Goal: Transaction & Acquisition: Purchase product/service

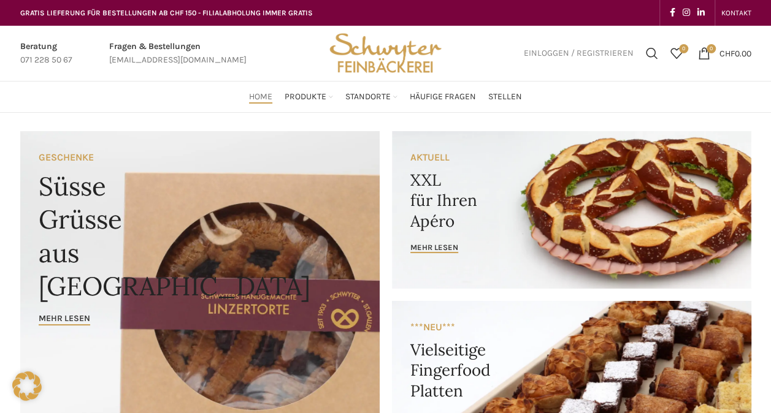
click at [551, 52] on span "Einloggen / Registrieren" at bounding box center [579, 53] width 110 height 9
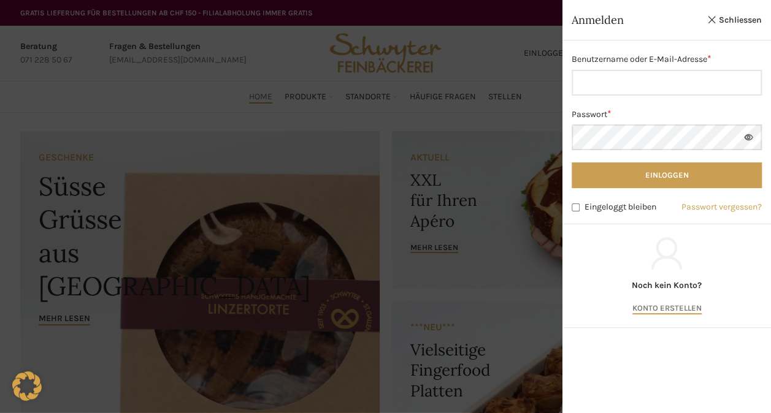
click at [672, 308] on link "Konto erstellen" at bounding box center [666, 309] width 69 height 11
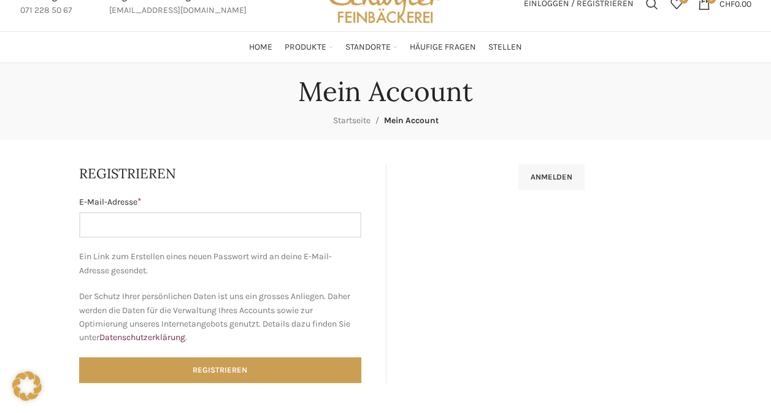
scroll to position [61, 0]
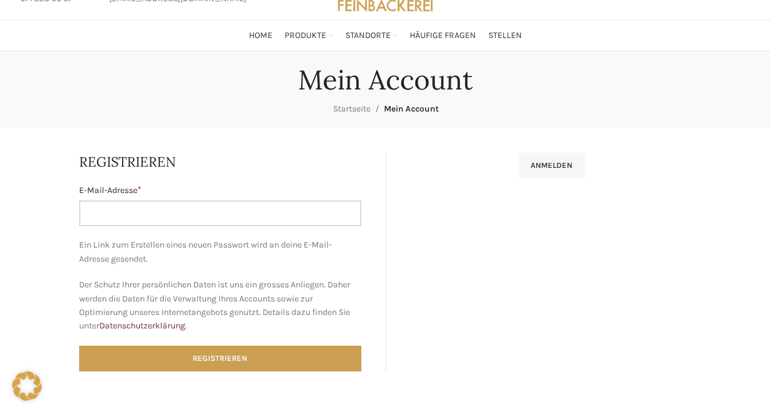
click at [280, 217] on input "E-Mail-Adresse * Erforderlich" at bounding box center [220, 214] width 282 height 26
type input "max.dreussi@outlook.com"
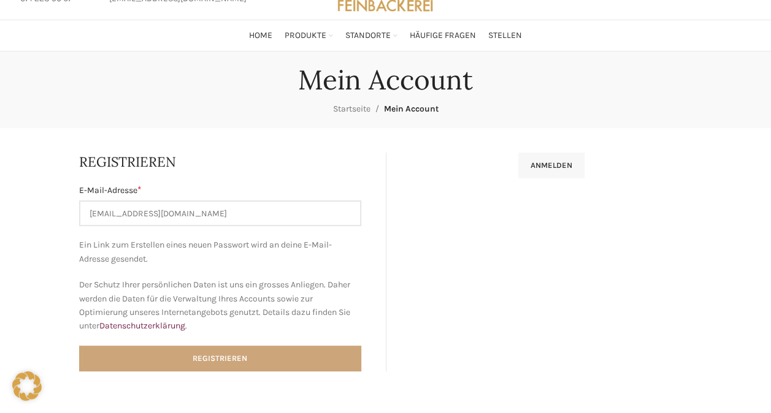
click at [242, 355] on button "Registrieren" at bounding box center [220, 359] width 282 height 26
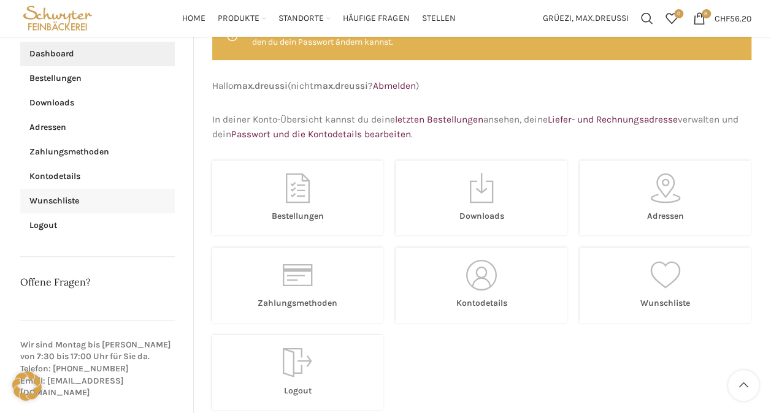
scroll to position [184, 0]
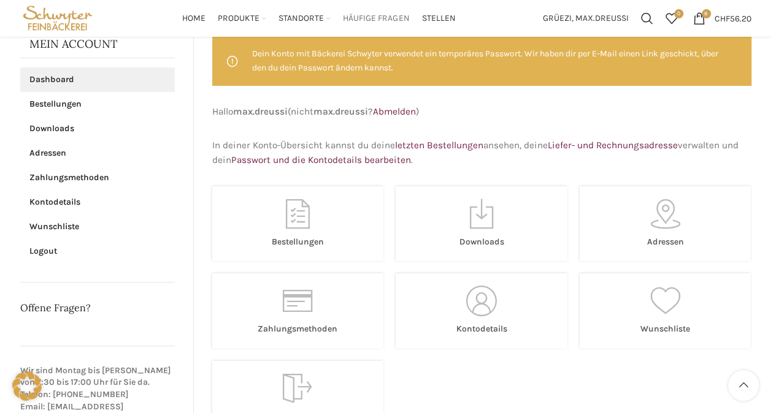
click at [385, 17] on span "Häufige Fragen" at bounding box center [376, 19] width 66 height 12
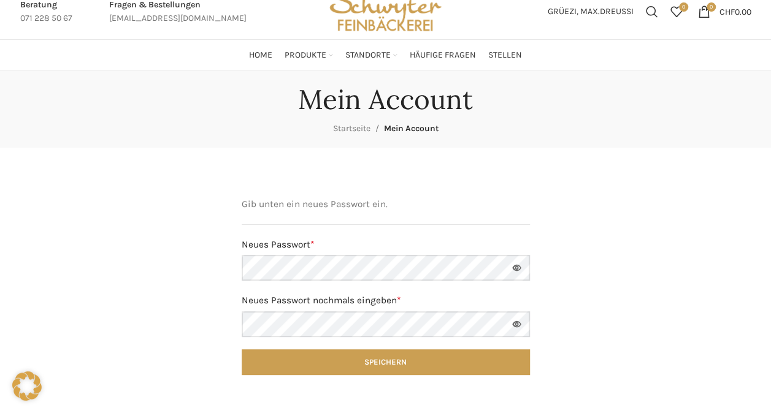
scroll to position [61, 0]
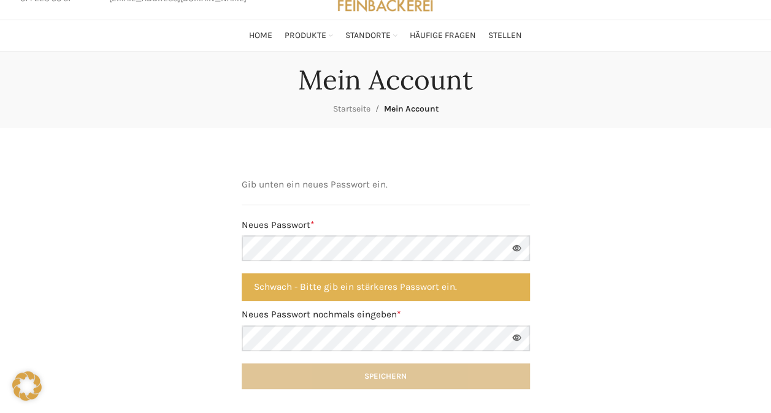
click at [648, 146] on main "Gib unten ein neues Passwort ein. Neues Passwort * Erforderlich Schwach - Bitte…" at bounding box center [386, 289] width 750 height 323
click at [518, 245] on button "Passwort anzeigen" at bounding box center [517, 249] width 26 height 26
click at [563, 231] on div "Gib unten ein neues Passwort ein. Neues Passwort * Erforderlich Schwach - Bitte…" at bounding box center [385, 290] width 731 height 274
click at [615, 207] on div "Gib unten ein neues Passwort ein. Neues Passwort * Erforderlich Schwach - Bitte…" at bounding box center [385, 290] width 731 height 274
click at [515, 339] on button "Passwort anzeigen" at bounding box center [517, 339] width 26 height 26
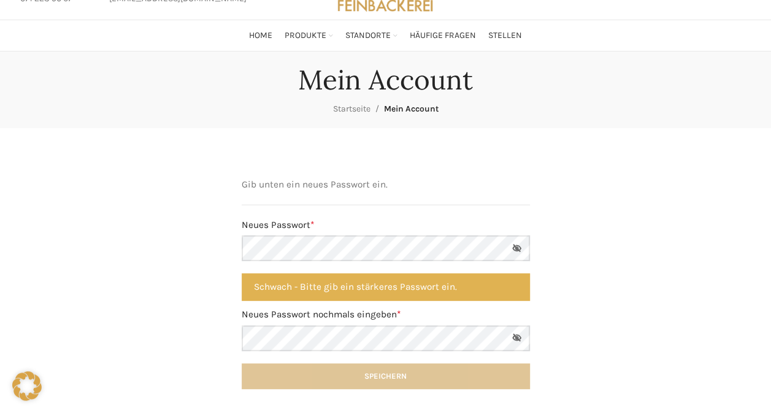
click at [569, 245] on div "Gib unten ein neues Passwort ein. Neues Passwort * Erforderlich Schwach - Bitte…" at bounding box center [385, 290] width 731 height 274
click at [596, 203] on div "Gib unten ein neues Passwort ein. Neues Passwort * Erforderlich Schwach - Bitte…" at bounding box center [385, 290] width 731 height 274
click at [643, 199] on div "Gib unten ein neues Passwort ein. Neues Passwort * Erforderlich Schwach - Bitte…" at bounding box center [385, 290] width 731 height 274
click at [601, 191] on div "Gib unten ein neues Passwort ein. Neues Passwort * Erforderlich Schwach - Bitte…" at bounding box center [385, 290] width 731 height 274
click at [659, 228] on div "Gib unten ein neues Passwort ein. Neues Passwort * Erforderlich Schwach - Bitte…" at bounding box center [385, 290] width 731 height 274
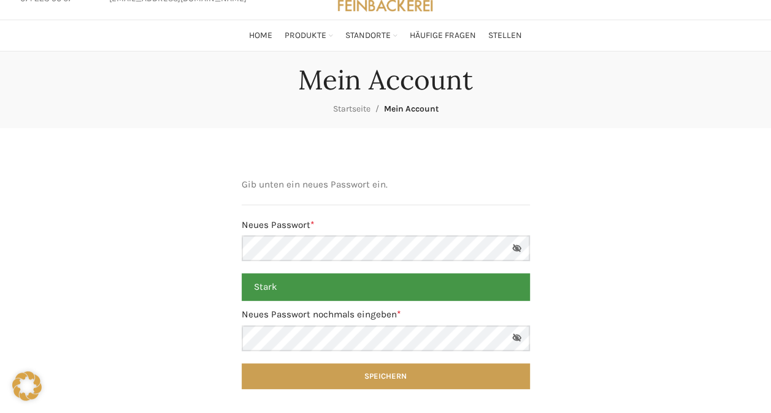
click at [212, 256] on div "Gib unten ein neues Passwort ein. Neues Passwort * Erforderlich Stark Neues Pas…" at bounding box center [385, 290] width 731 height 274
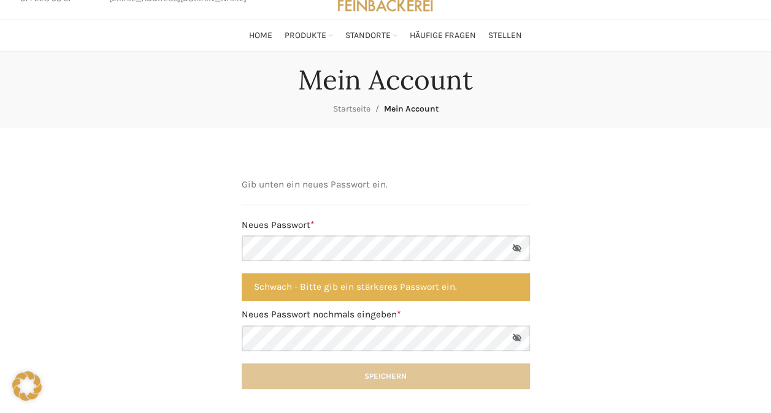
click at [656, 188] on div "Gib unten ein neues Passwort ein. Neues Passwort * Erforderlich Schwach - Bitte…" at bounding box center [385, 290] width 731 height 274
click at [604, 202] on div "Gib unten ein neues Passwort ein. Neues Passwort * Erforderlich Schwach - Bitte…" at bounding box center [385, 290] width 731 height 274
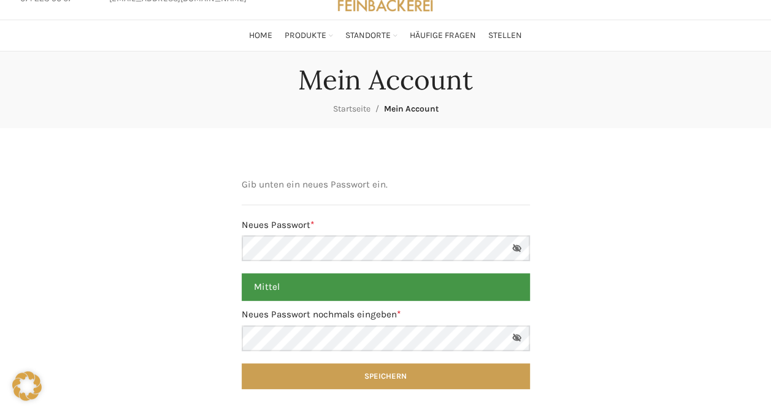
click at [637, 180] on div "Gib unten ein neues Passwort ein. Neues Passwort * Erforderlich Mittel Neues Pa…" at bounding box center [385, 290] width 731 height 274
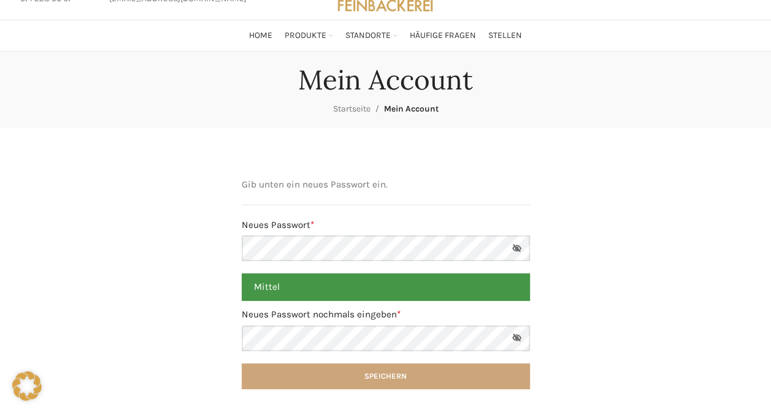
click at [413, 374] on button "Speichern" at bounding box center [386, 377] width 288 height 26
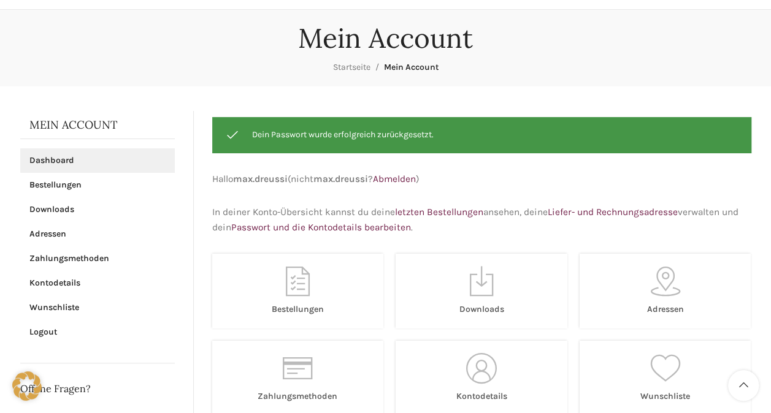
scroll to position [123, 0]
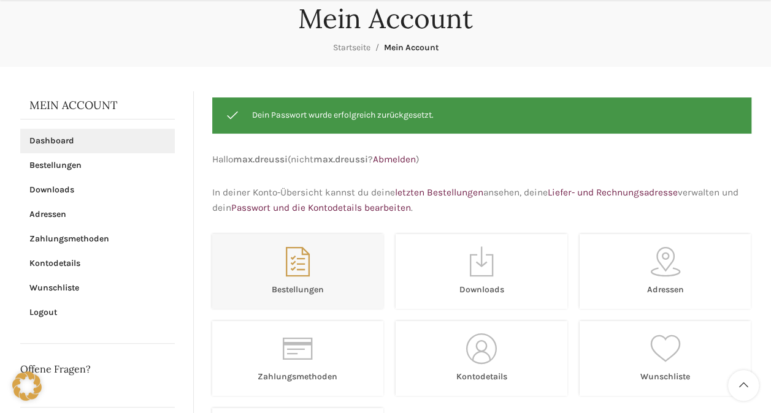
click at [296, 261] on link "Bestellungen" at bounding box center [298, 271] width 172 height 75
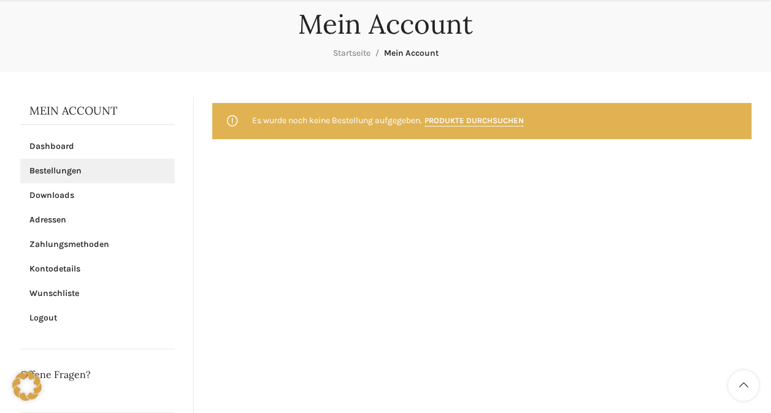
scroll to position [123, 0]
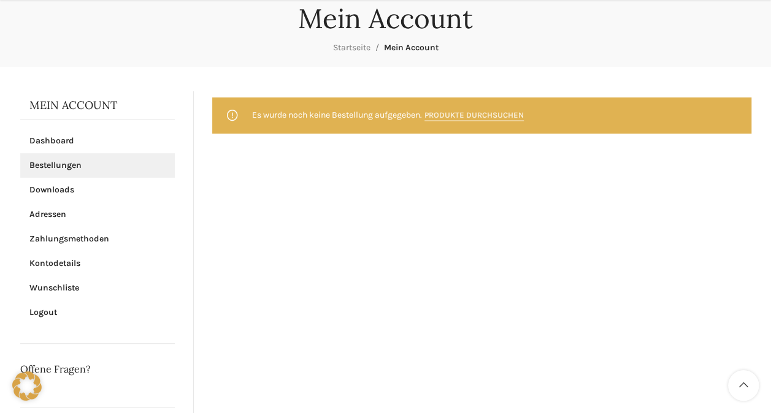
click at [499, 113] on link "Produkte durchsuchen" at bounding box center [473, 115] width 99 height 11
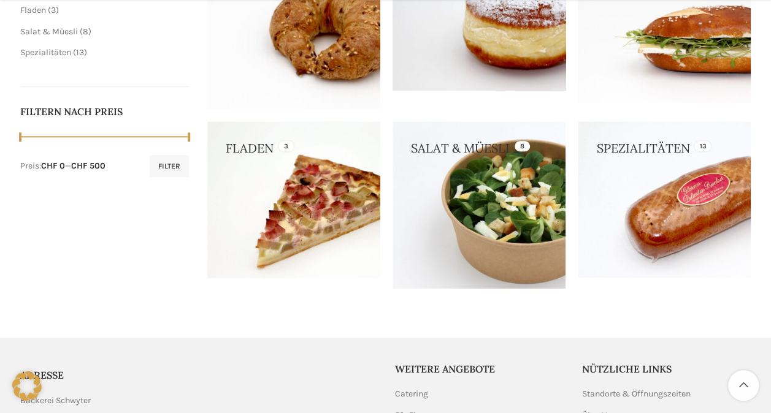
scroll to position [552, 0]
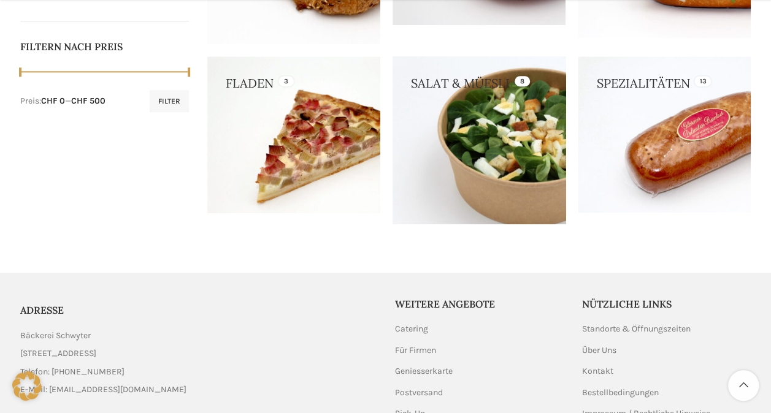
click at [497, 123] on link at bounding box center [479, 139] width 173 height 167
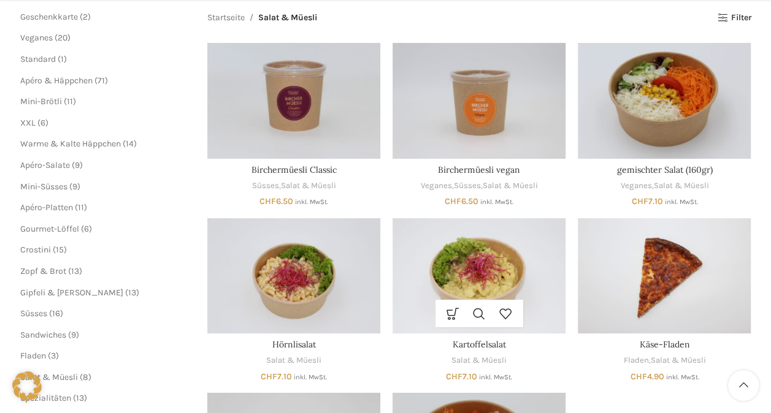
scroll to position [184, 0]
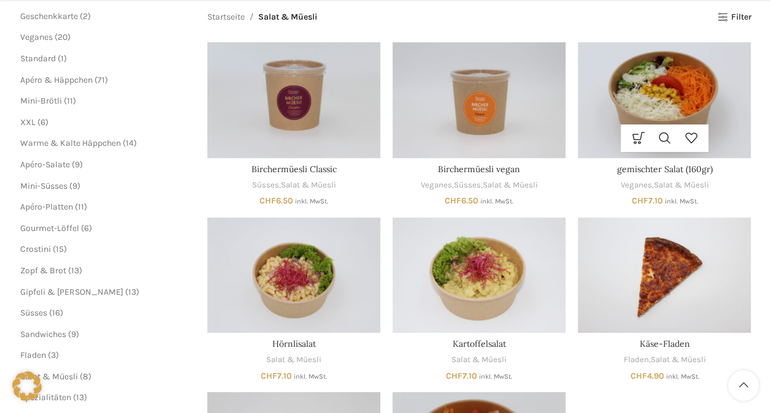
click at [675, 110] on img "gemischter Salat (160gr)" at bounding box center [664, 99] width 173 height 115
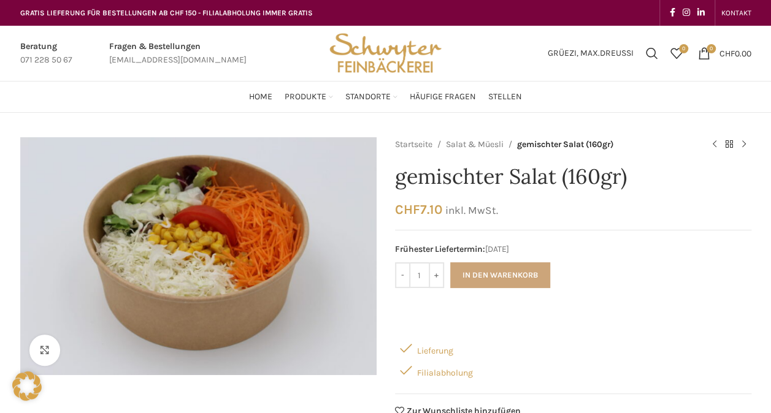
click at [524, 271] on button "In den Warenkorb" at bounding box center [500, 276] width 100 height 26
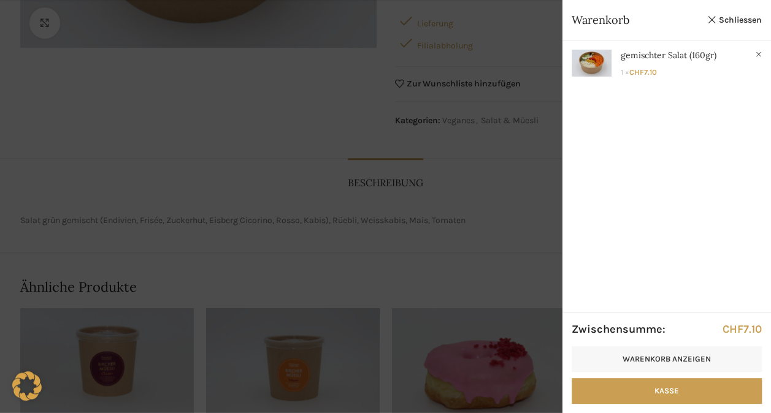
scroll to position [573, 0]
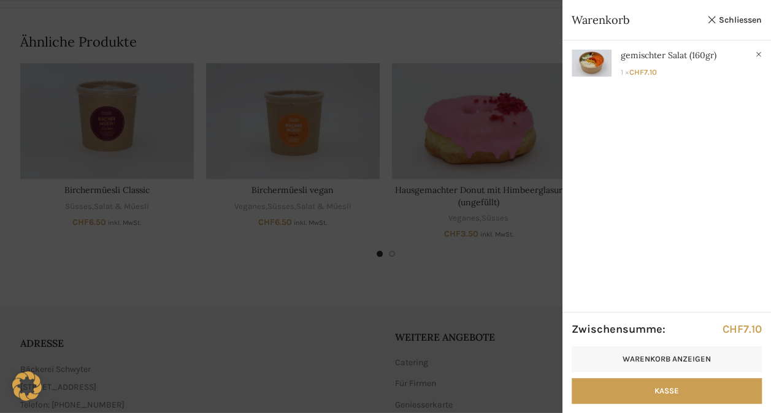
click at [264, 291] on div at bounding box center [385, 206] width 771 height 413
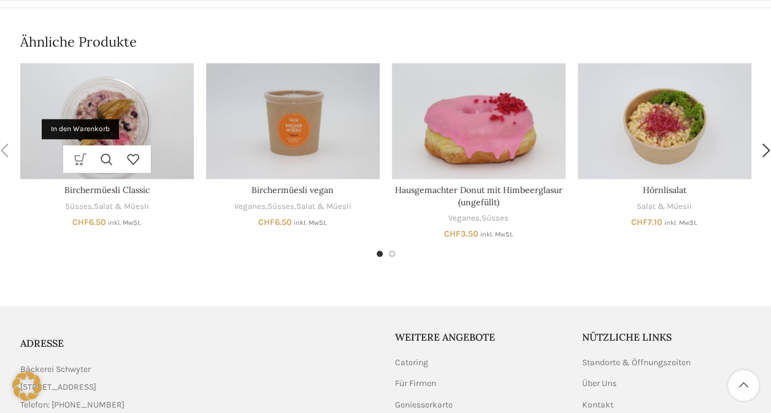
click at [80, 155] on link "In den Warenkorb" at bounding box center [80, 159] width 26 height 28
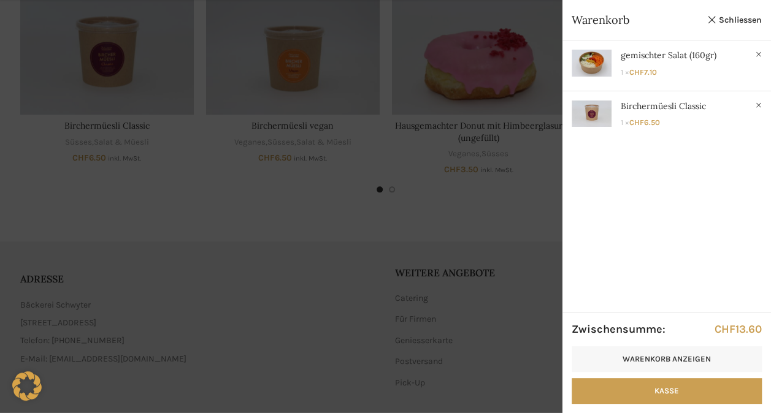
scroll to position [696, 0]
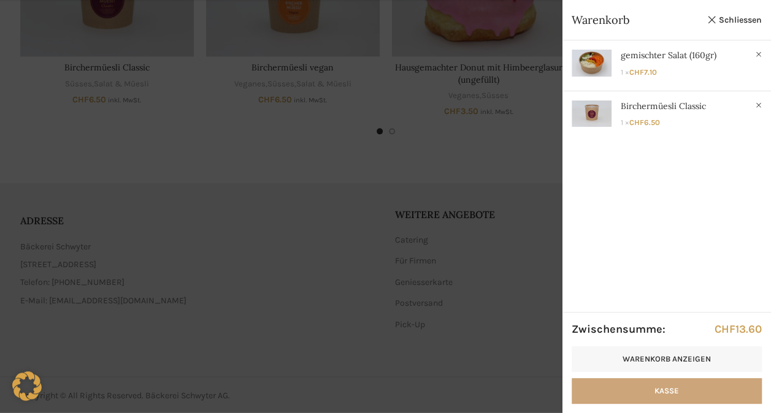
click at [664, 388] on link "Kasse" at bounding box center [667, 391] width 190 height 26
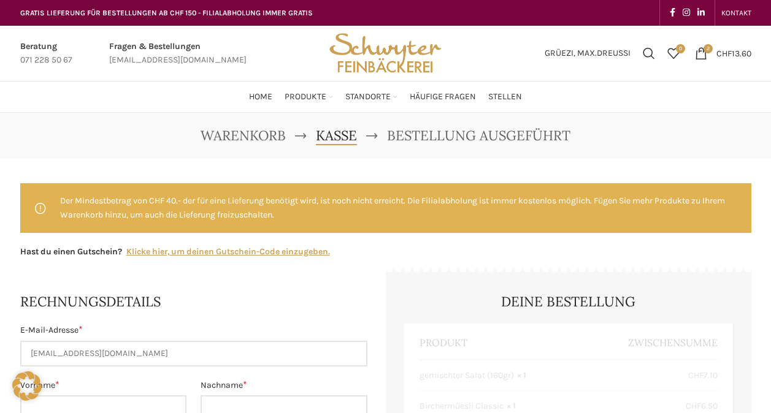
select select "SG"
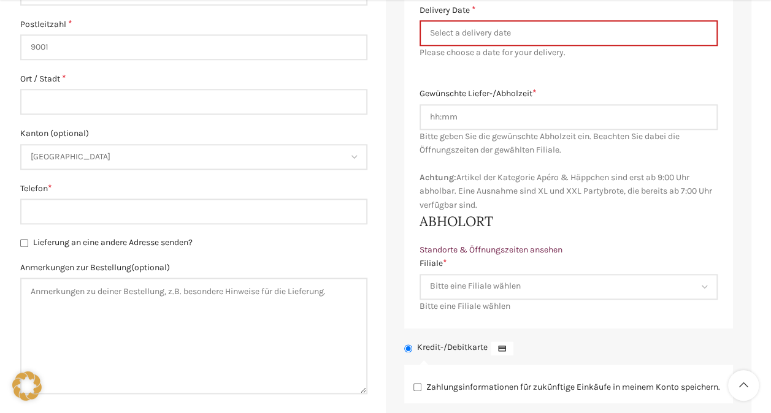
scroll to position [675, 0]
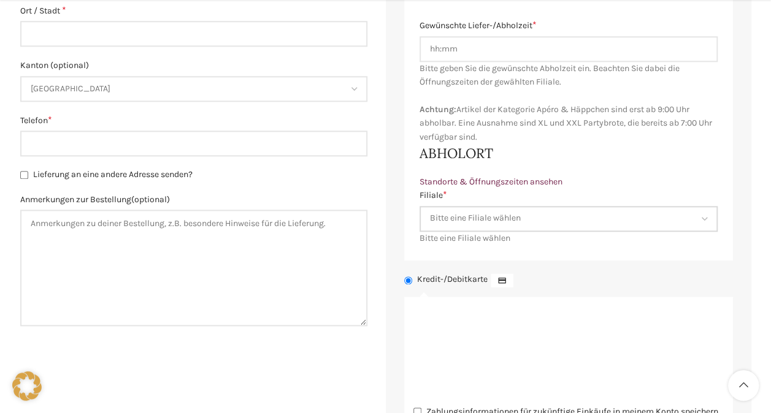
click at [702, 215] on select "Bitte eine Filiale wählen Backstube Schuppis Neugasse Lindenpark Bahnhof St. Ga…" at bounding box center [569, 219] width 298 height 26
click at [702, 214] on select "Bitte eine Filiale wählen Backstube Schuppis Neugasse Lindenpark Bahnhof St. Ga…" at bounding box center [569, 219] width 298 height 26
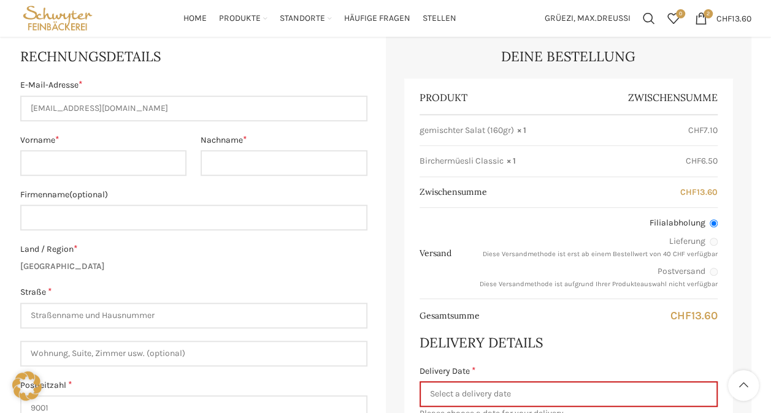
scroll to position [245, 0]
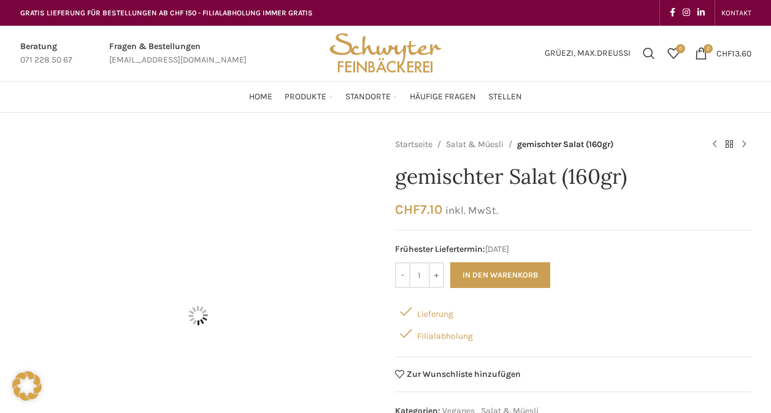
scroll to position [696, 0]
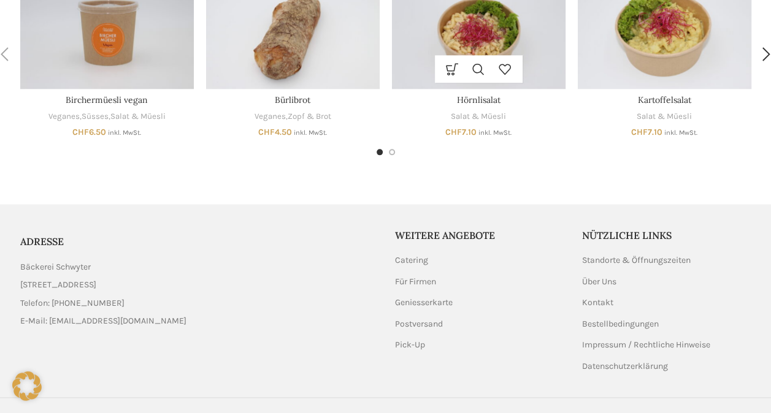
click at [472, 45] on img "Hörnlisalat" at bounding box center [479, 31] width 174 height 116
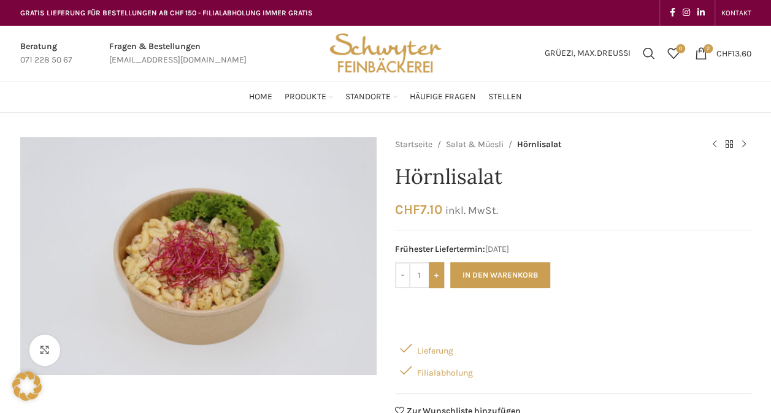
click at [435, 276] on input "+" at bounding box center [436, 276] width 15 height 26
click at [435, 275] on input "+" at bounding box center [436, 276] width 15 height 26
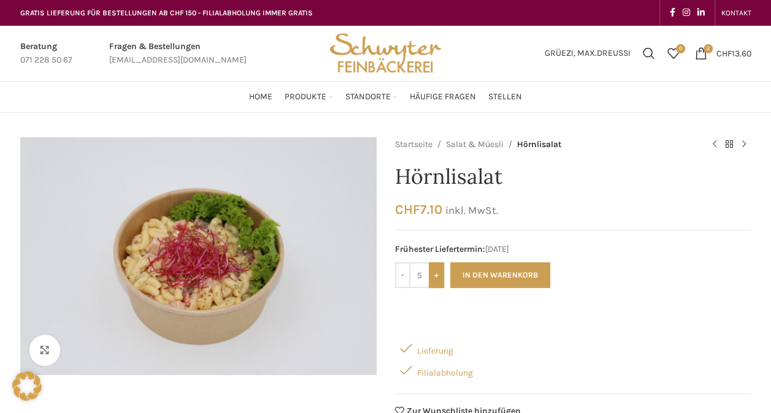
type input "6"
click at [486, 272] on button "In den Warenkorb" at bounding box center [500, 276] width 100 height 26
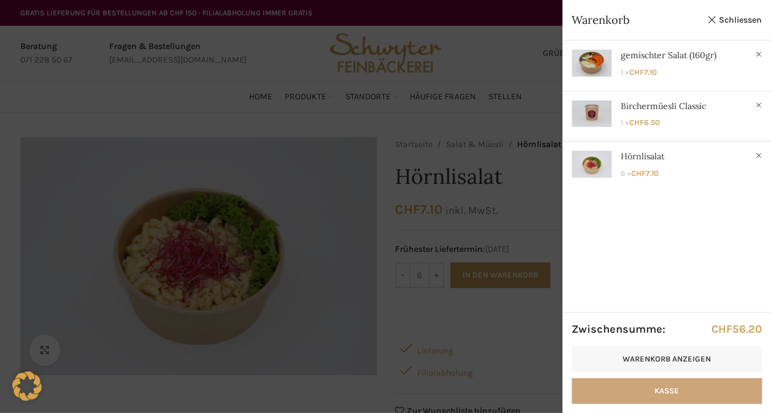
click at [671, 390] on link "Kasse" at bounding box center [667, 391] width 190 height 26
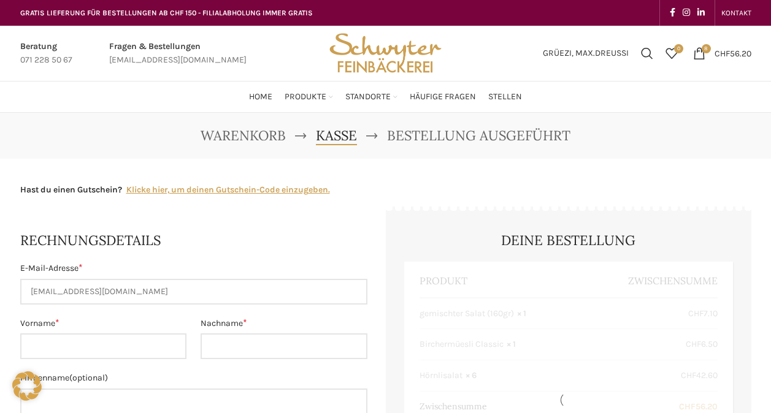
select select "SG"
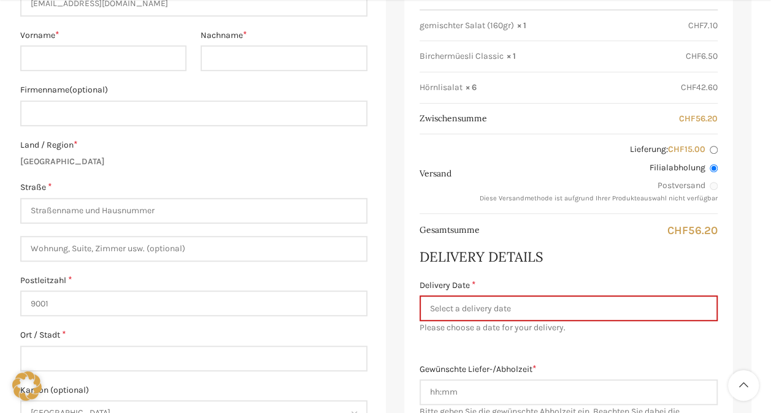
scroll to position [307, 0]
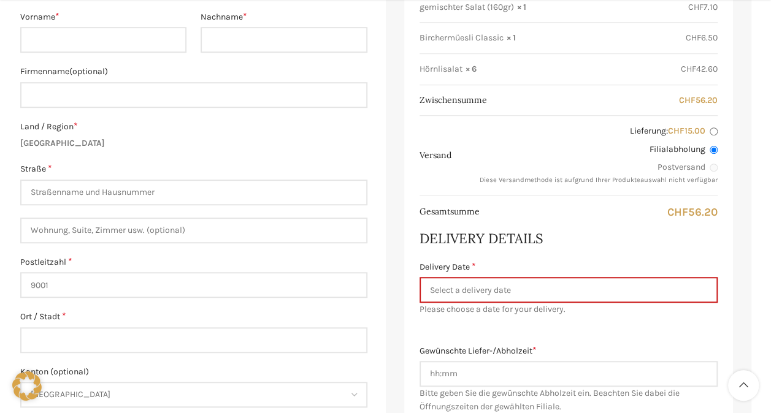
click at [712, 131] on input "Lieferung: CHF 15.00" at bounding box center [714, 132] width 8 height 8
radio input "true"
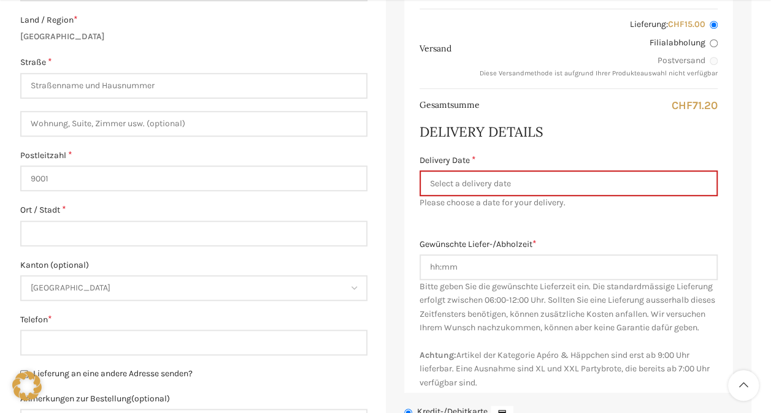
scroll to position [429, 0]
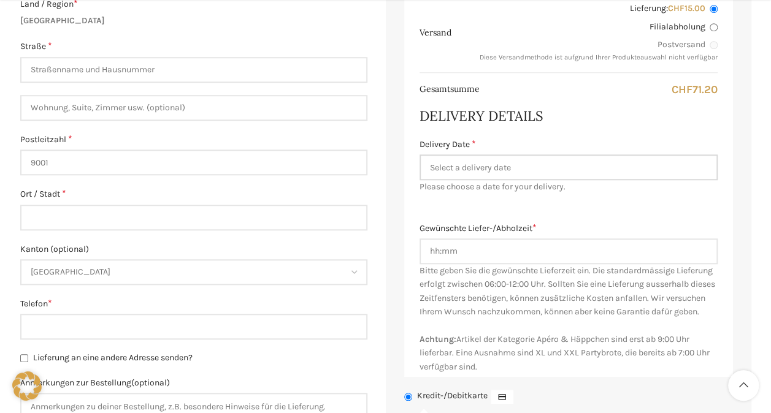
click at [499, 169] on input "Delivery Date *" at bounding box center [569, 168] width 298 height 26
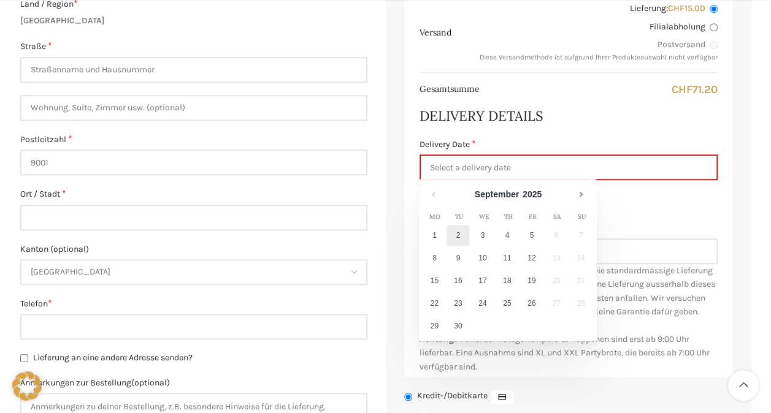
click at [458, 233] on link "2" at bounding box center [458, 235] width 23 height 21
type input "02.09.2025"
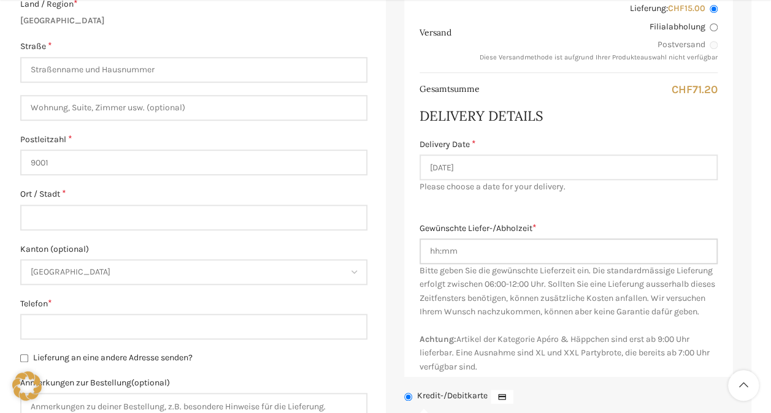
click at [502, 251] on input "Gewünschte Liefer-/Abholzeit *" at bounding box center [569, 252] width 298 height 26
type input "12:00"
click at [720, 209] on div "Produkt Zwischensumme gemischter Salat (160gr) × 1 CHF 7.10 Birchermüesli Class…" at bounding box center [568, 105] width 329 height 545
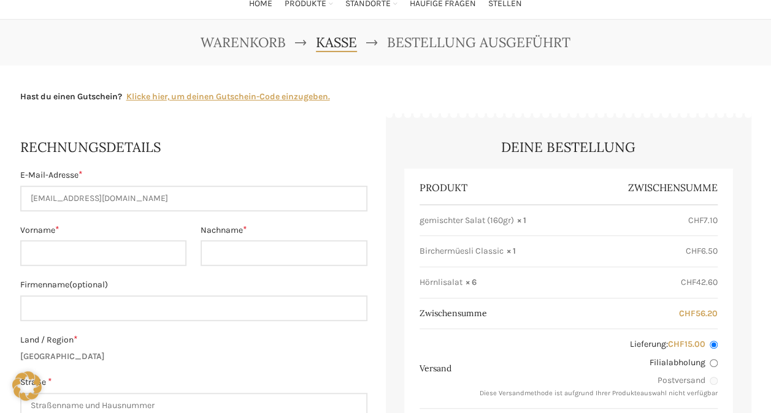
scroll to position [0, 0]
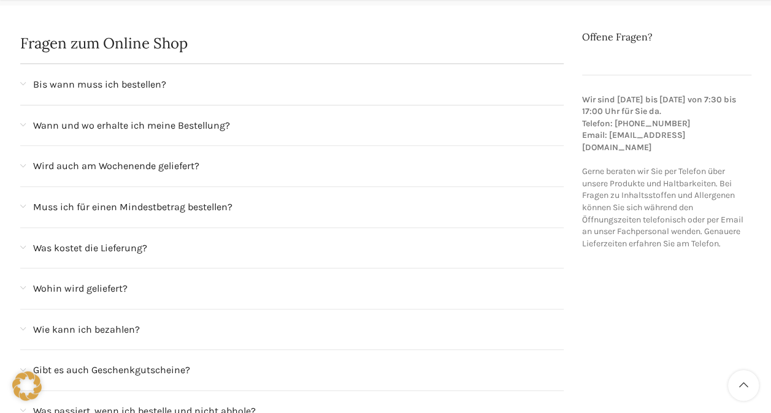
scroll to position [245, 0]
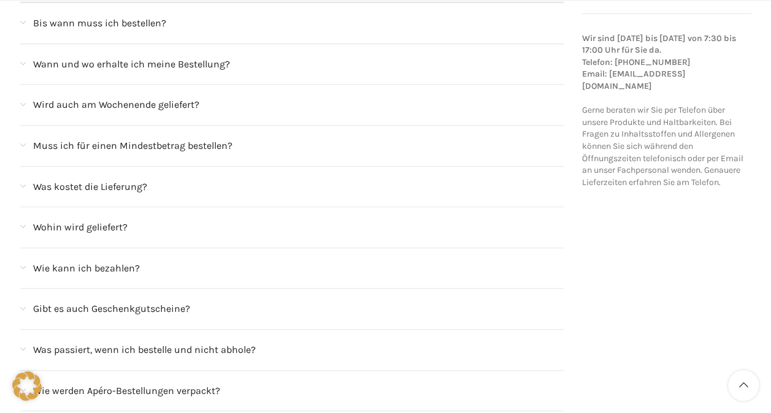
click at [25, 183] on span at bounding box center [23, 186] width 6 height 7
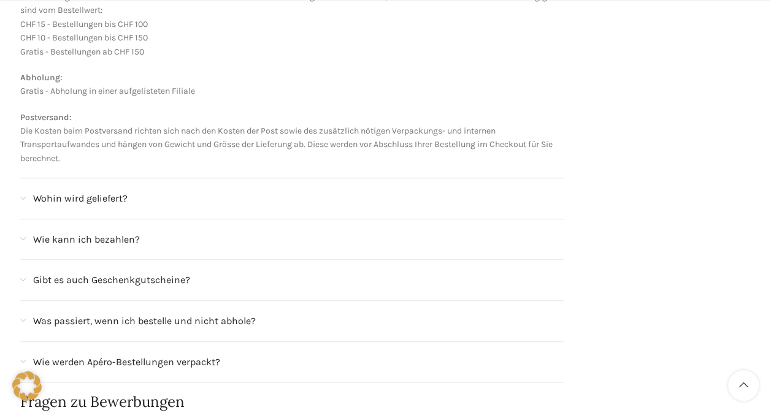
scroll to position [491, 0]
click at [23, 195] on span at bounding box center [23, 197] width 6 height 7
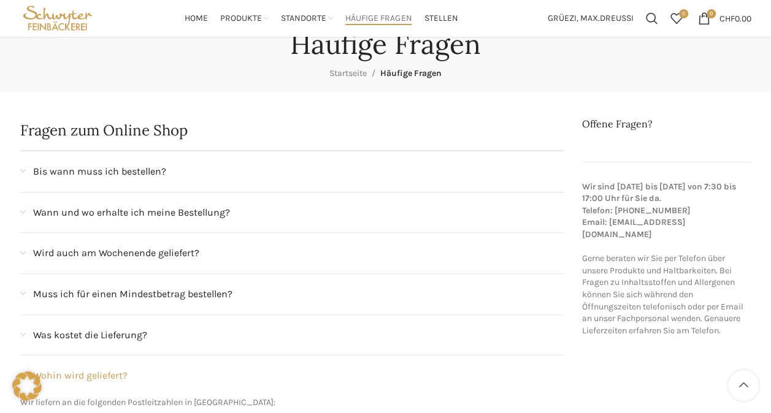
scroll to position [0, 0]
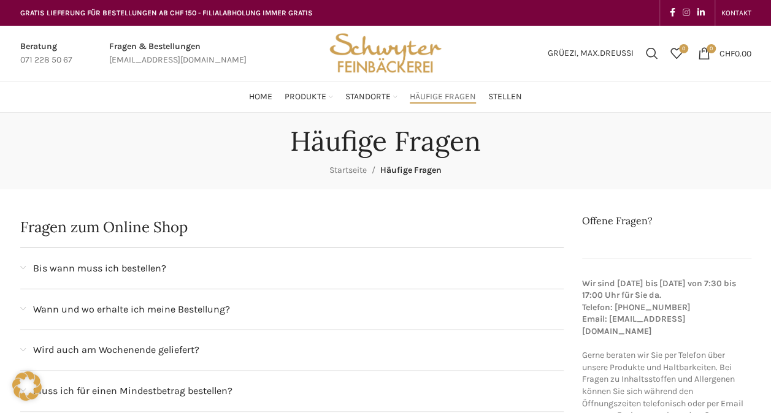
click at [686, 11] on span "Instagram social link" at bounding box center [686, 13] width 7 height 10
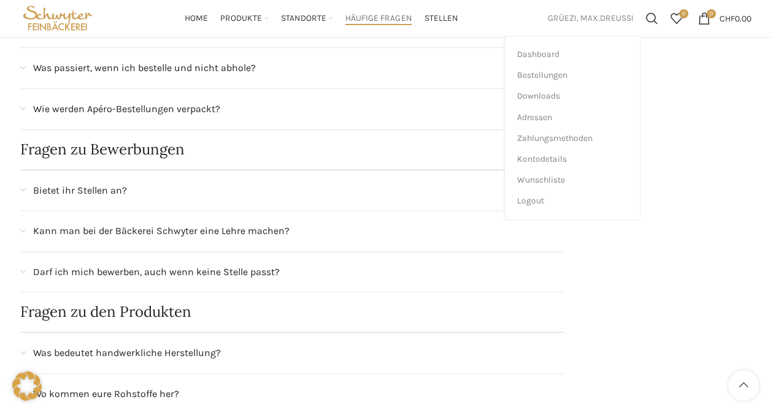
scroll to position [613, 0]
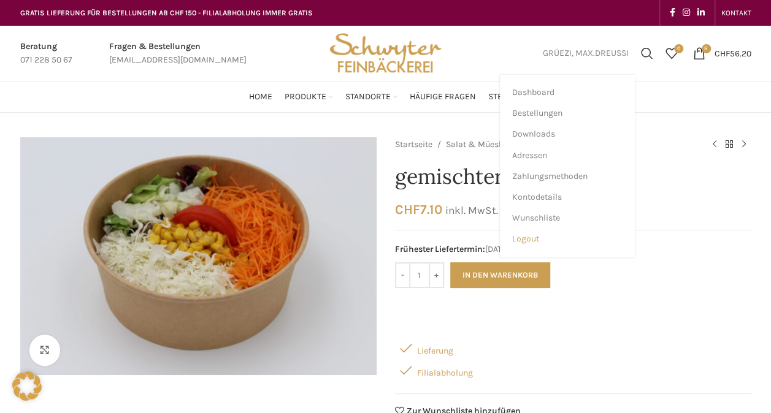
click at [523, 239] on span "Logout" at bounding box center [525, 239] width 27 height 11
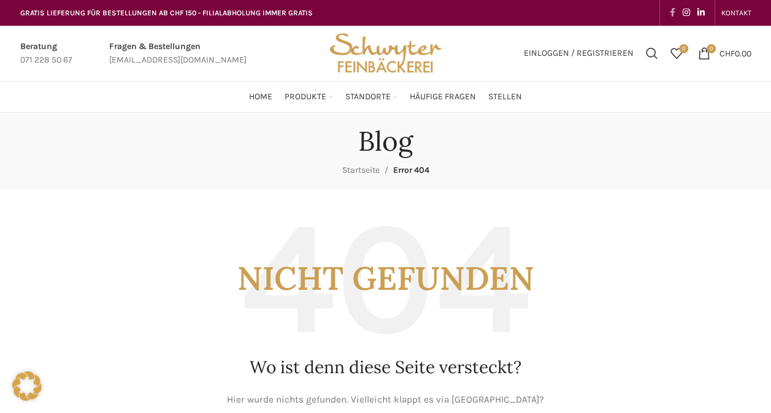
click at [671, 10] on span "Facebook social link" at bounding box center [673, 13] width 6 height 10
click at [702, 10] on span "Linkedin social link" at bounding box center [700, 13] width 7 height 10
